Goal: Task Accomplishment & Management: Use online tool/utility

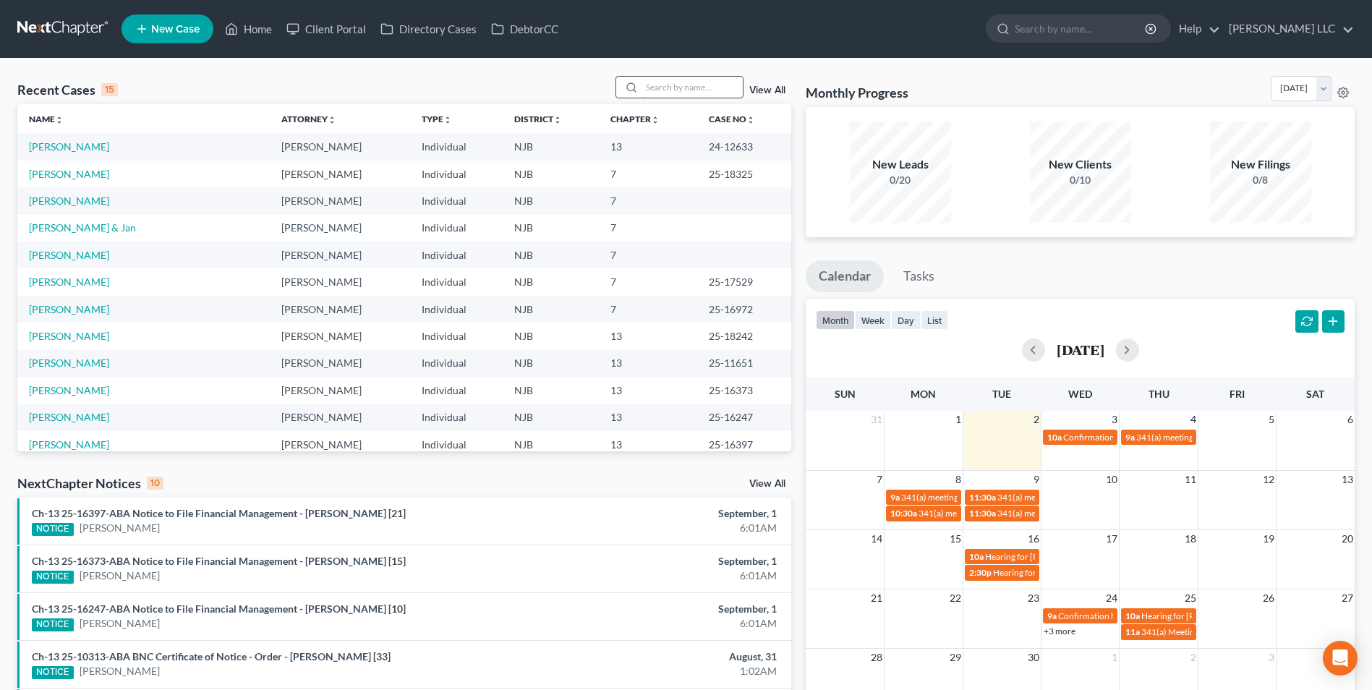
click at [690, 82] on input "search" at bounding box center [691, 87] width 101 height 21
type input "murphy"
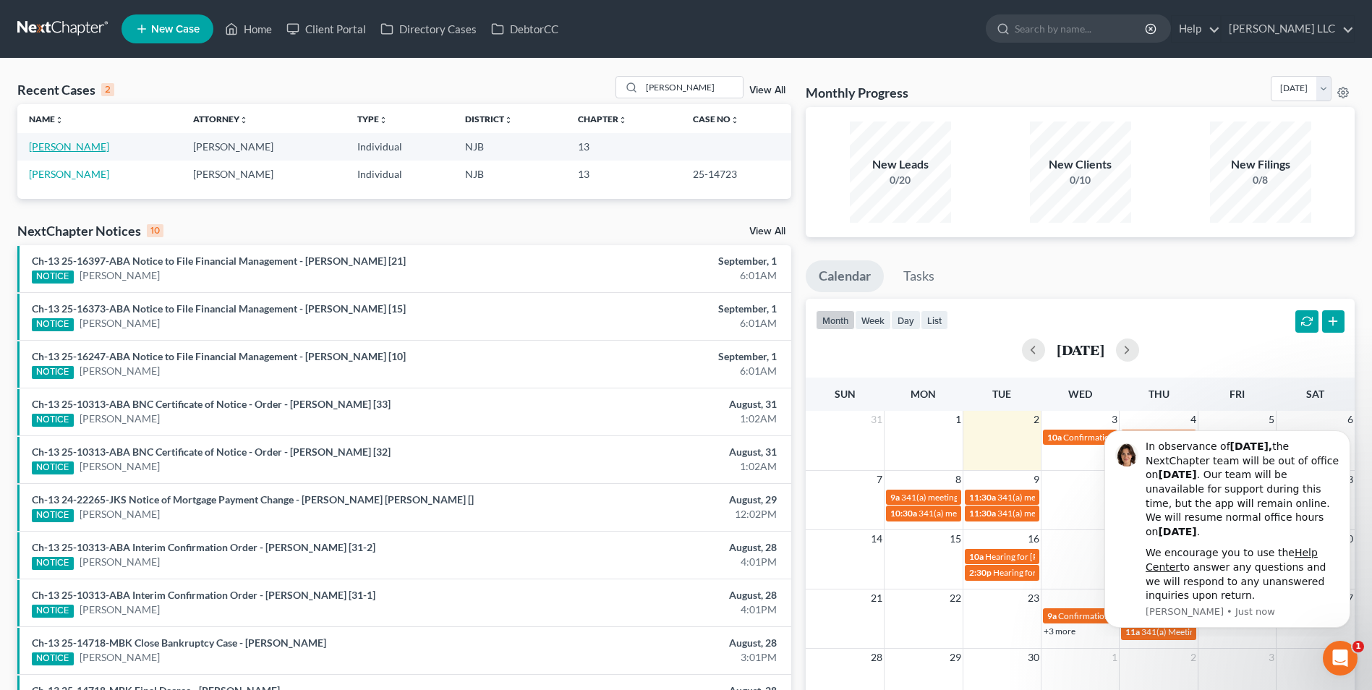
click at [52, 148] on link "Murphy, Thomas" at bounding box center [69, 146] width 80 height 12
select select "1"
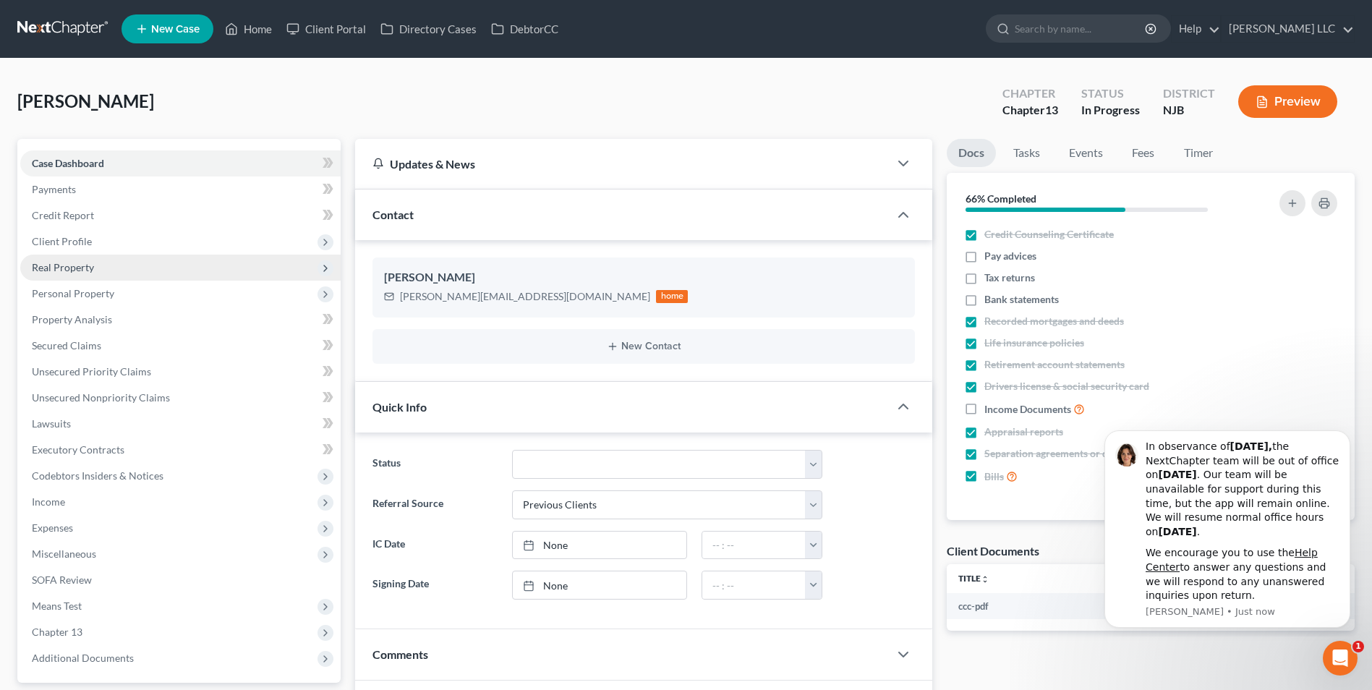
click at [48, 265] on span "Real Property" at bounding box center [63, 267] width 62 height 12
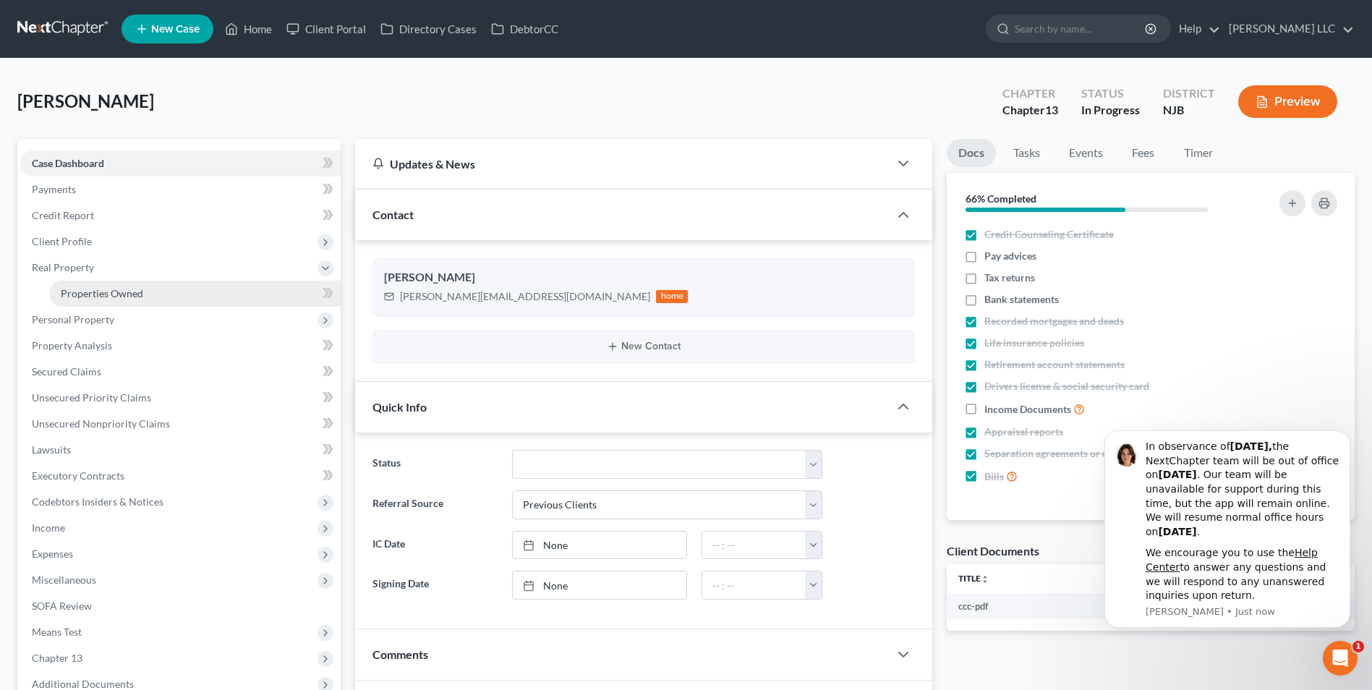
click at [87, 295] on span "Properties Owned" at bounding box center [102, 293] width 82 height 12
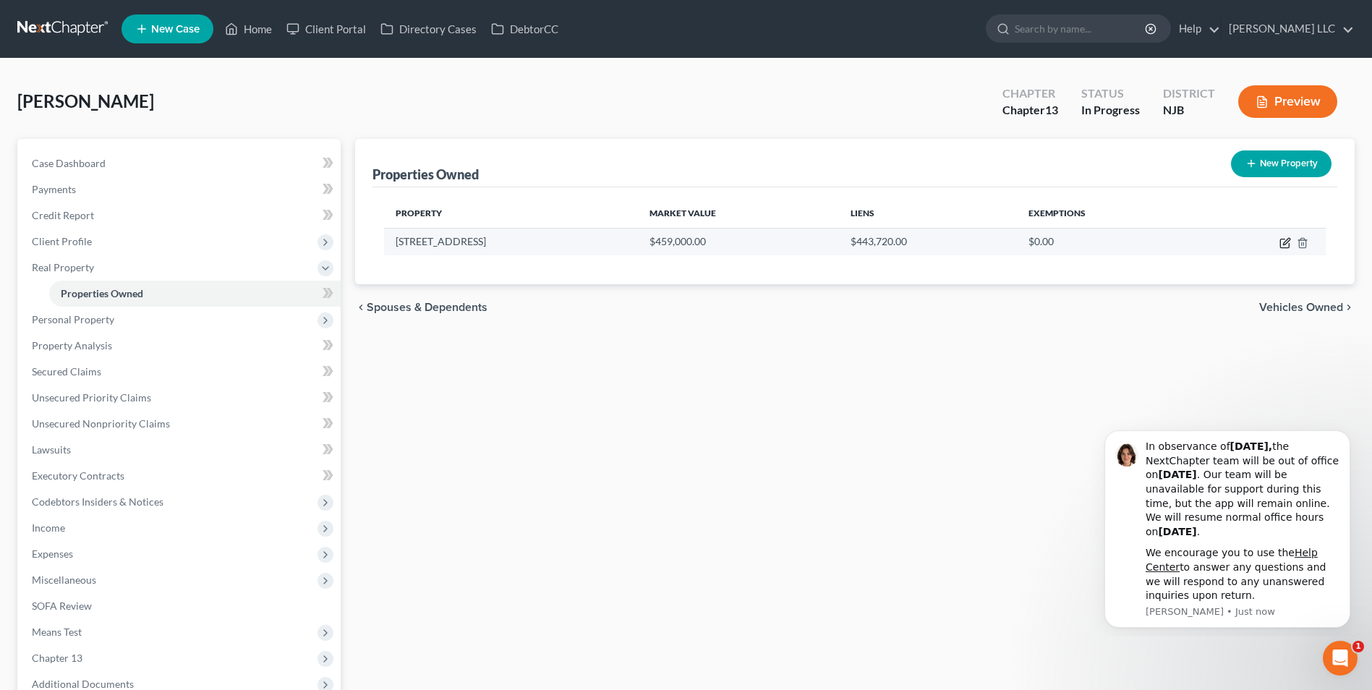
click at [1284, 244] on icon "button" at bounding box center [1286, 241] width 7 height 7
select select "33"
select select "0"
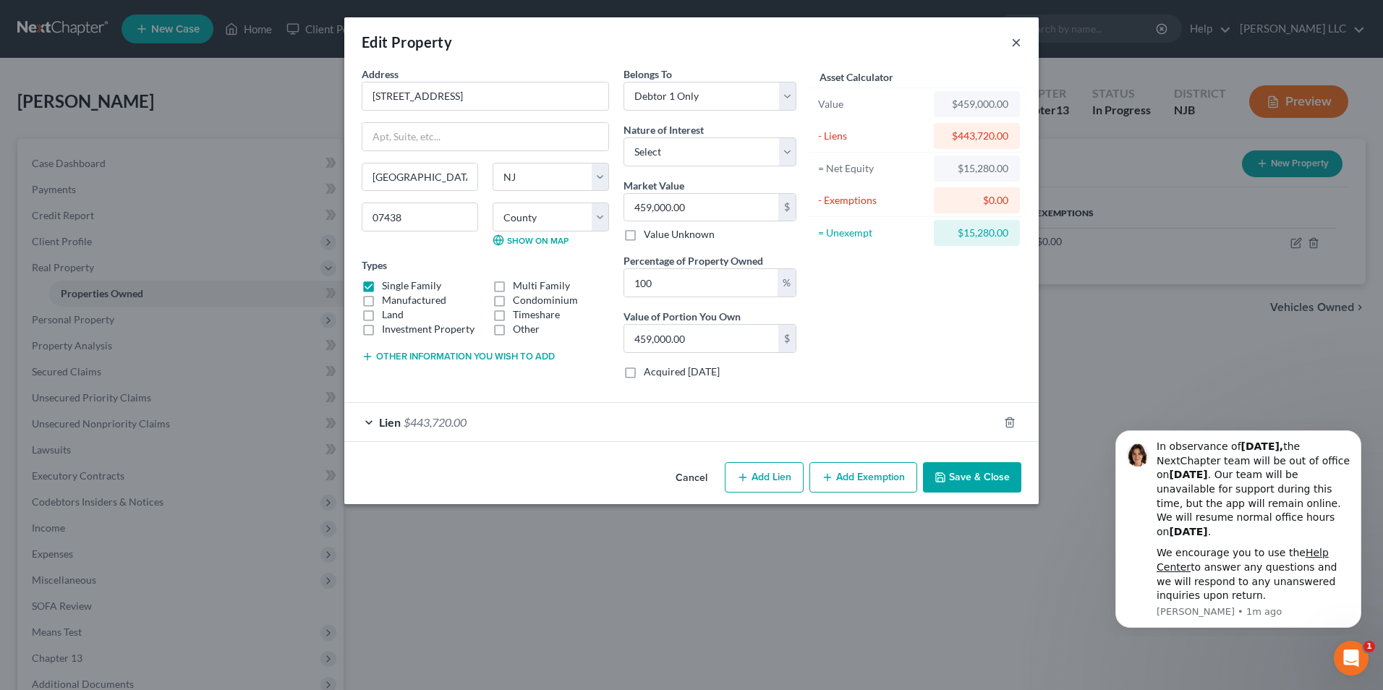
click at [1014, 42] on button "×" at bounding box center [1016, 41] width 10 height 17
